Goal: Subscribe to service/newsletter

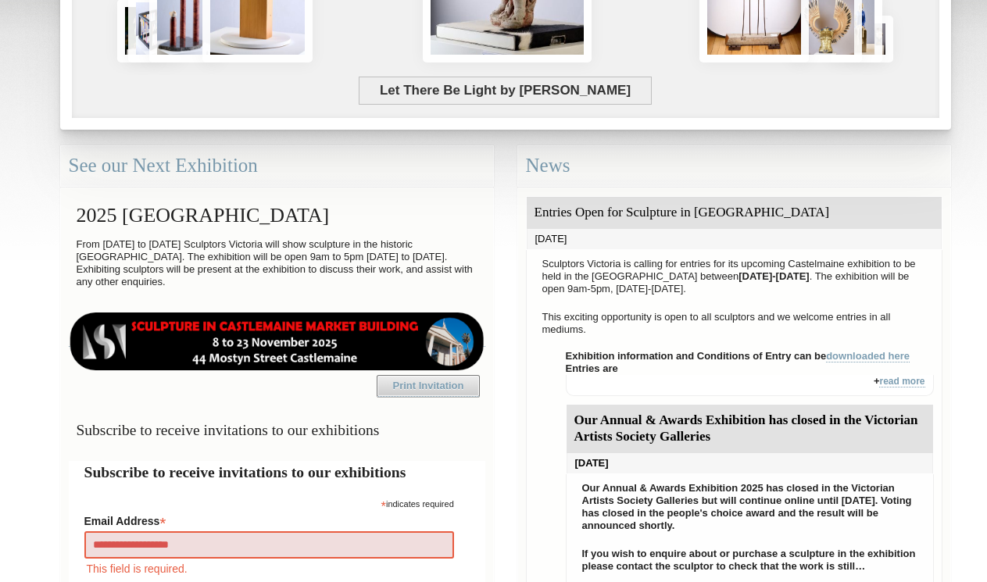
type input "**********"
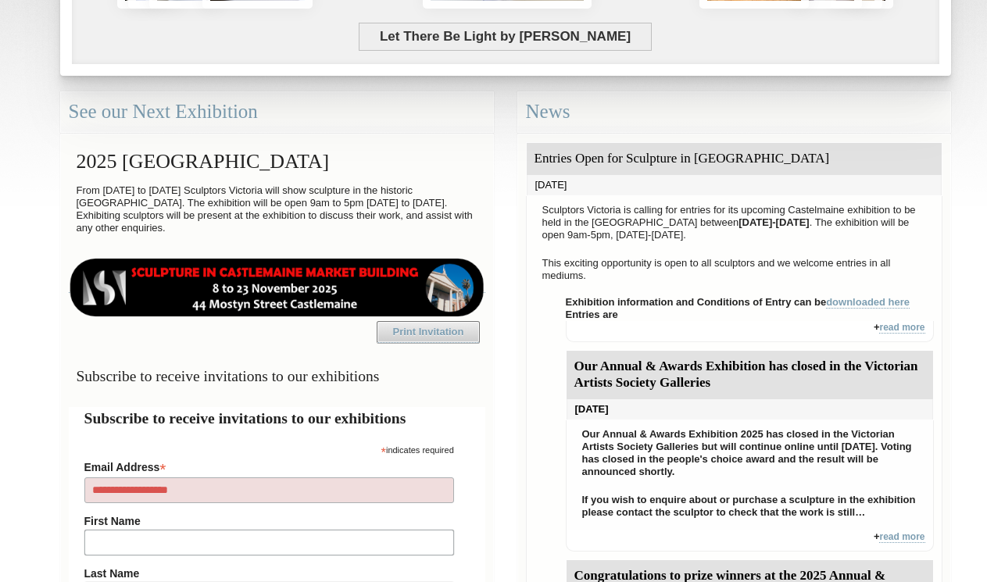
click at [269, 555] on input "First Name" at bounding box center [268, 543] width 369 height 26
type input "******"
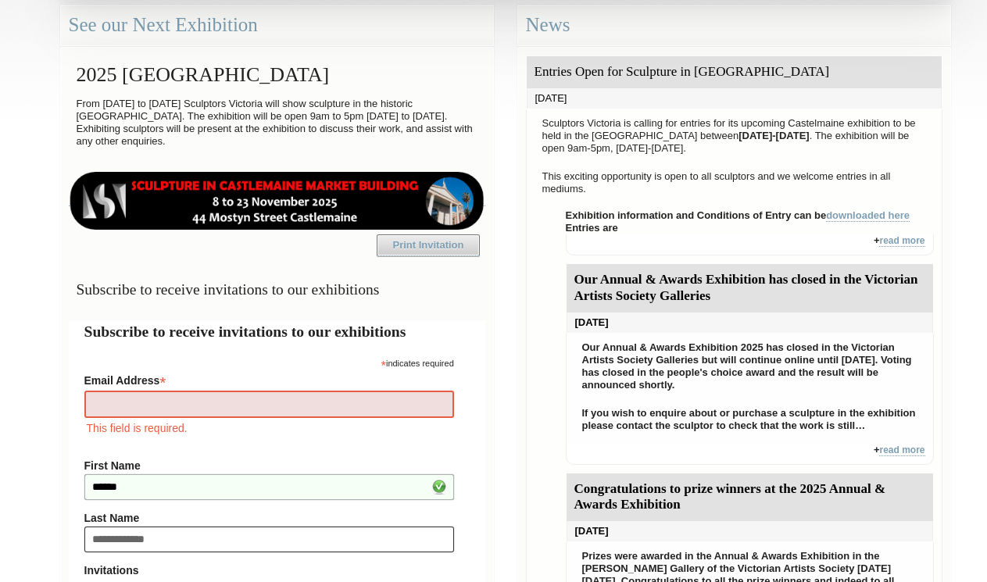
type input "**********"
